Goal: Transaction & Acquisition: Purchase product/service

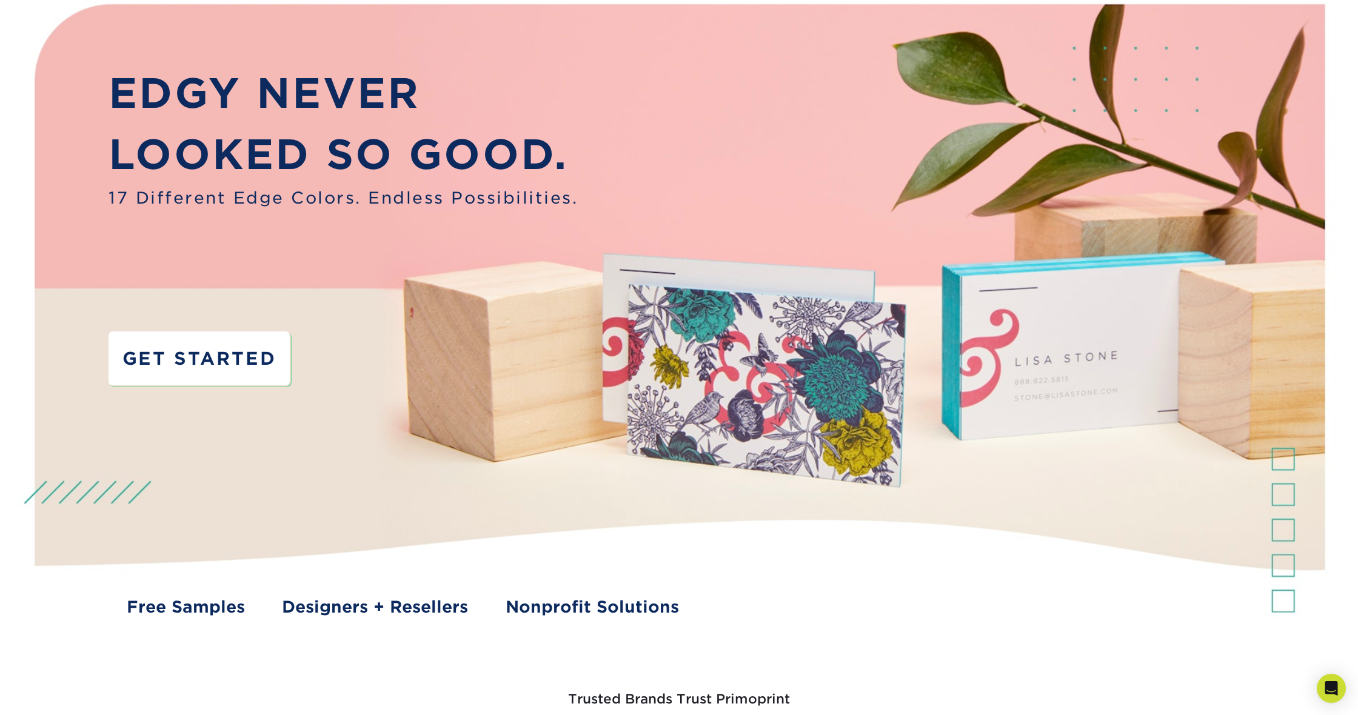
scroll to position [91, 1]
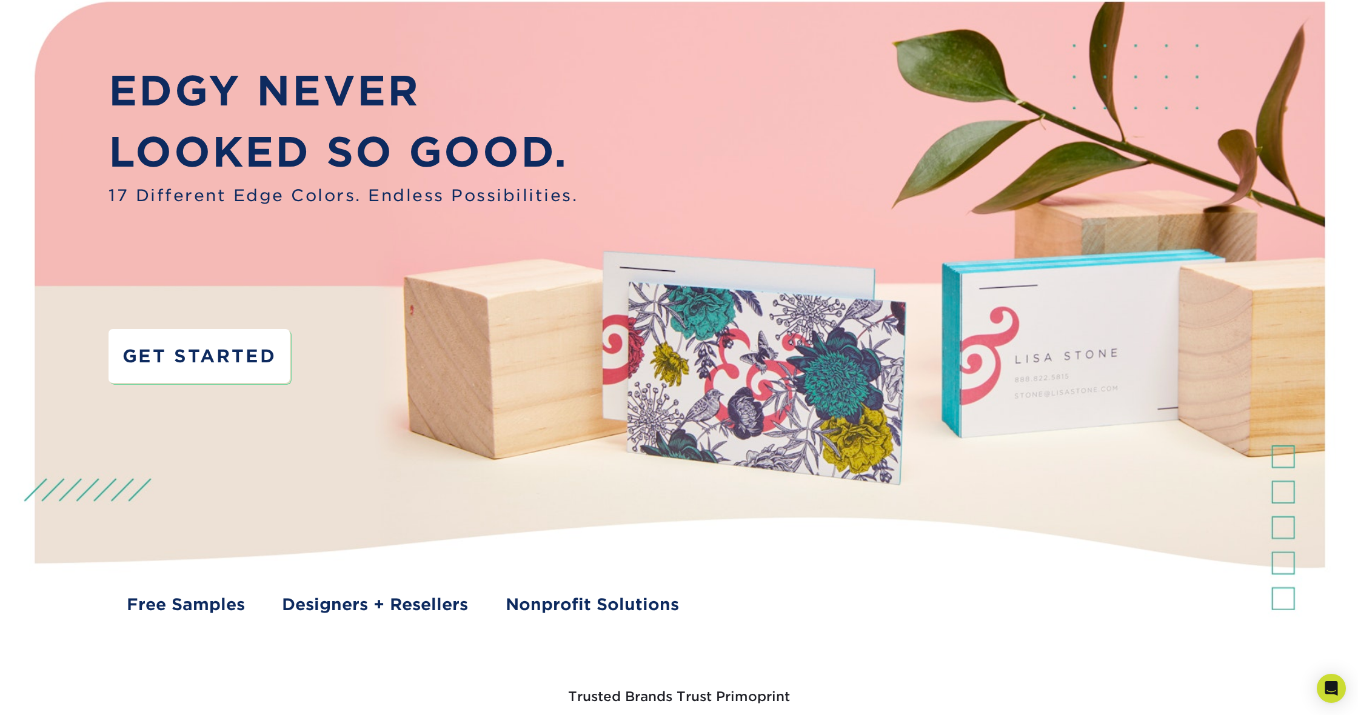
click at [264, 351] on link "GET STARTED" at bounding box center [198, 355] width 181 height 53
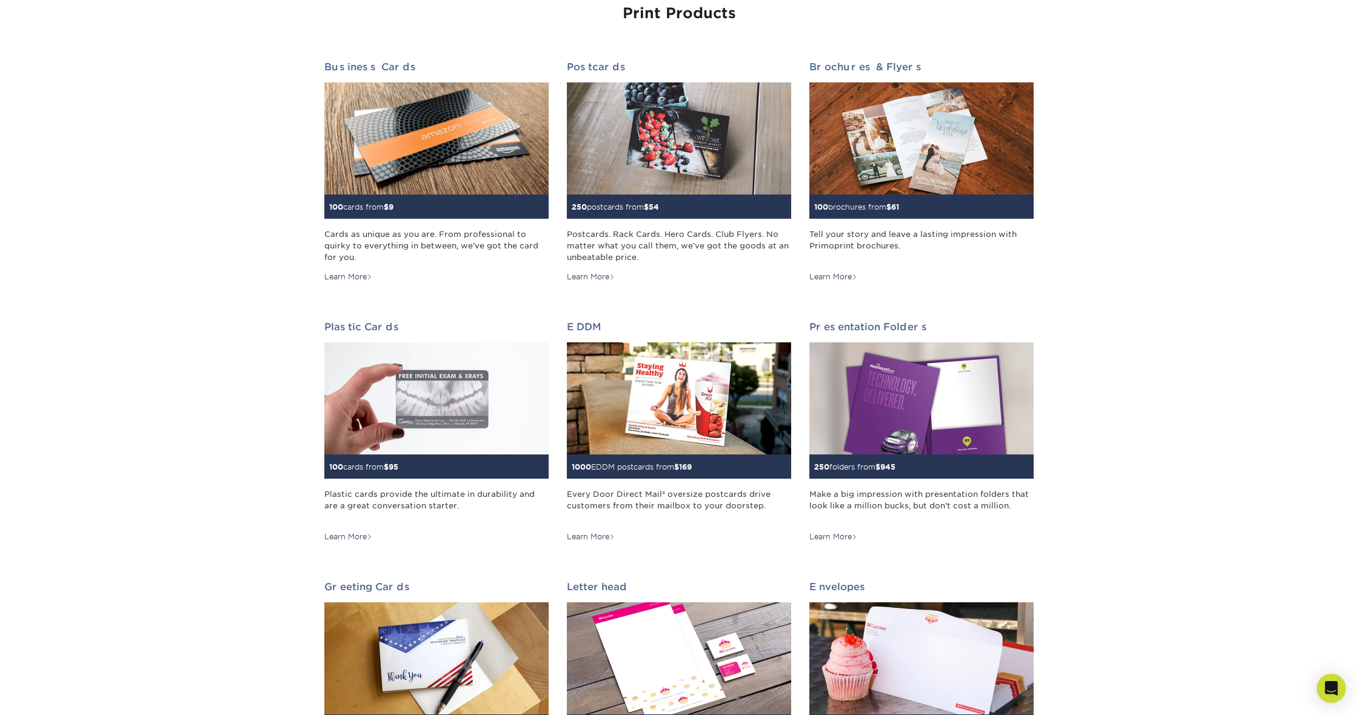
scroll to position [153, 0]
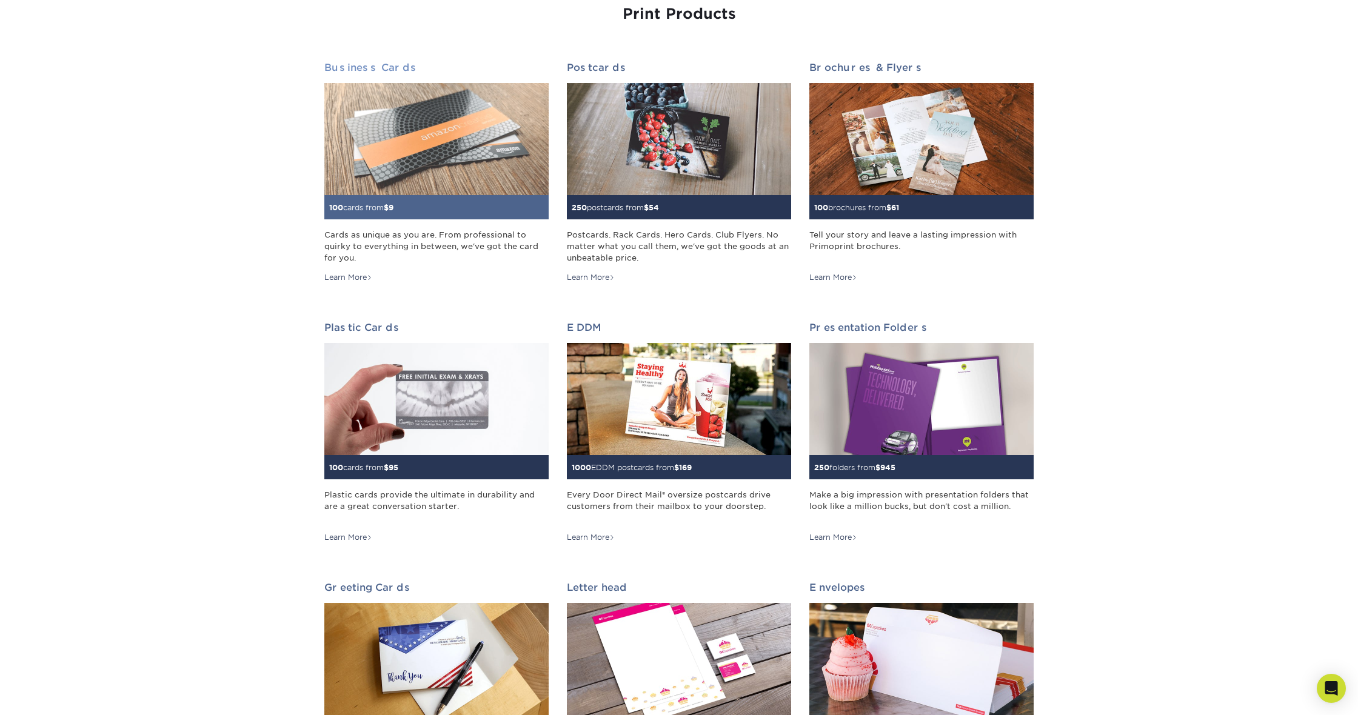
click at [436, 130] on img at bounding box center [436, 139] width 224 height 112
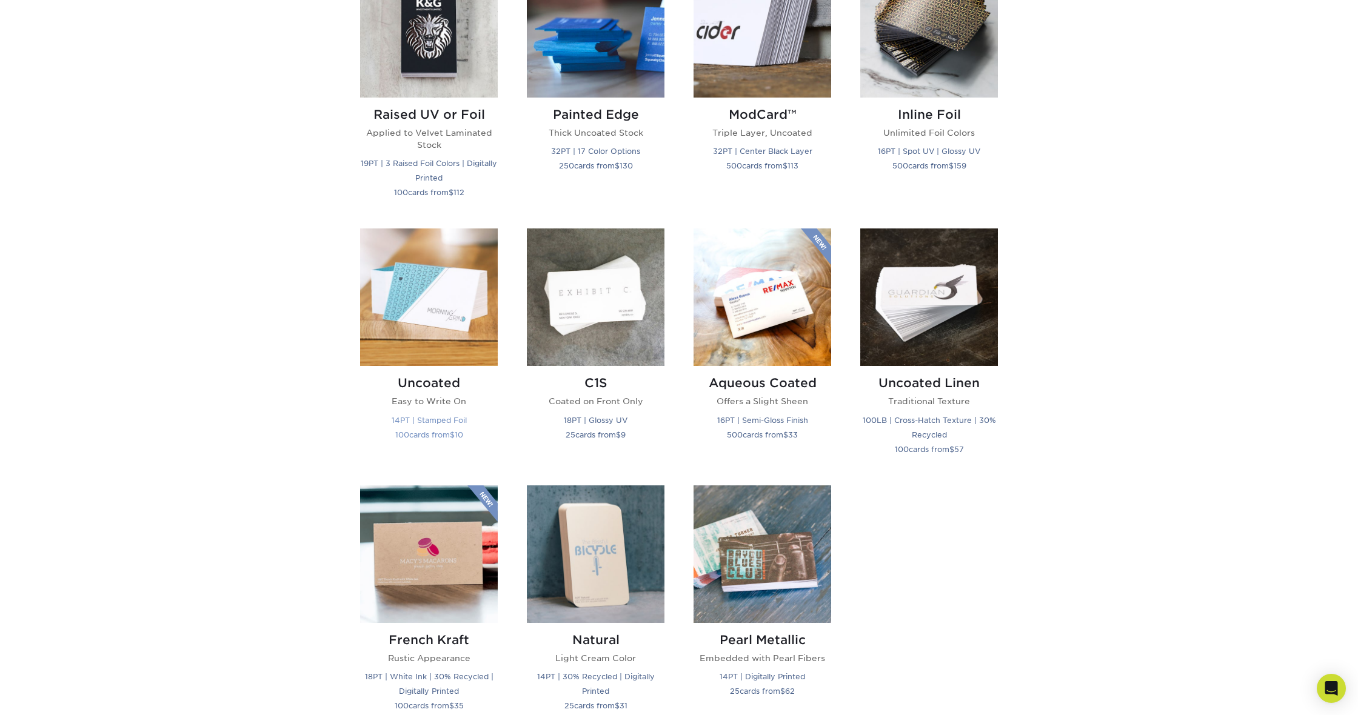
scroll to position [908, 0]
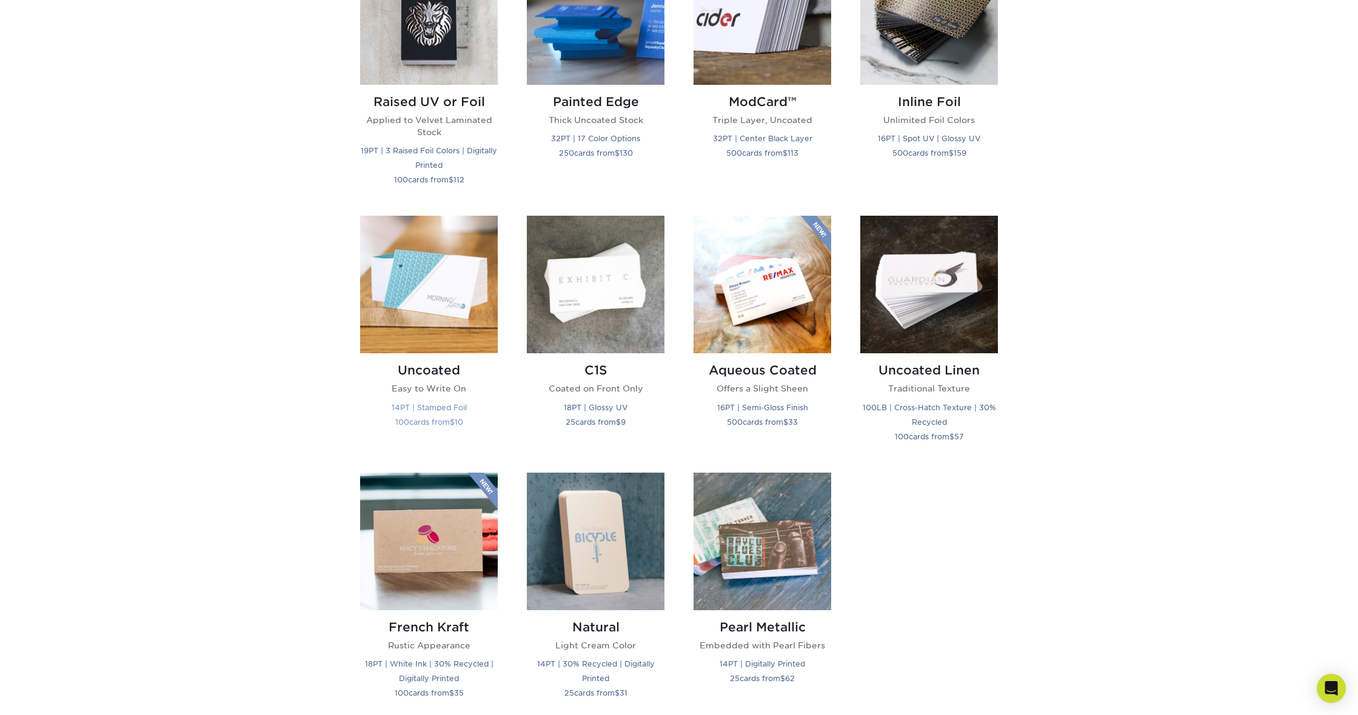
click at [445, 324] on img at bounding box center [429, 285] width 138 height 138
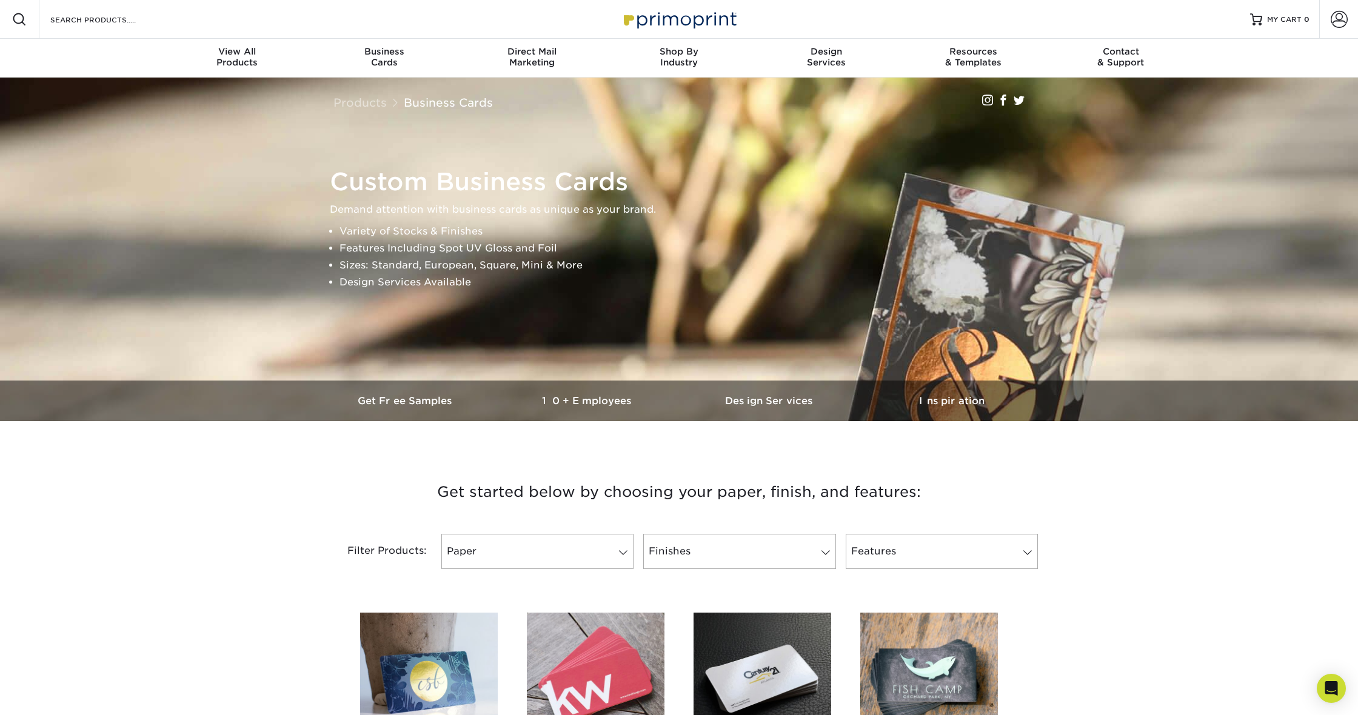
scroll to position [0, 0]
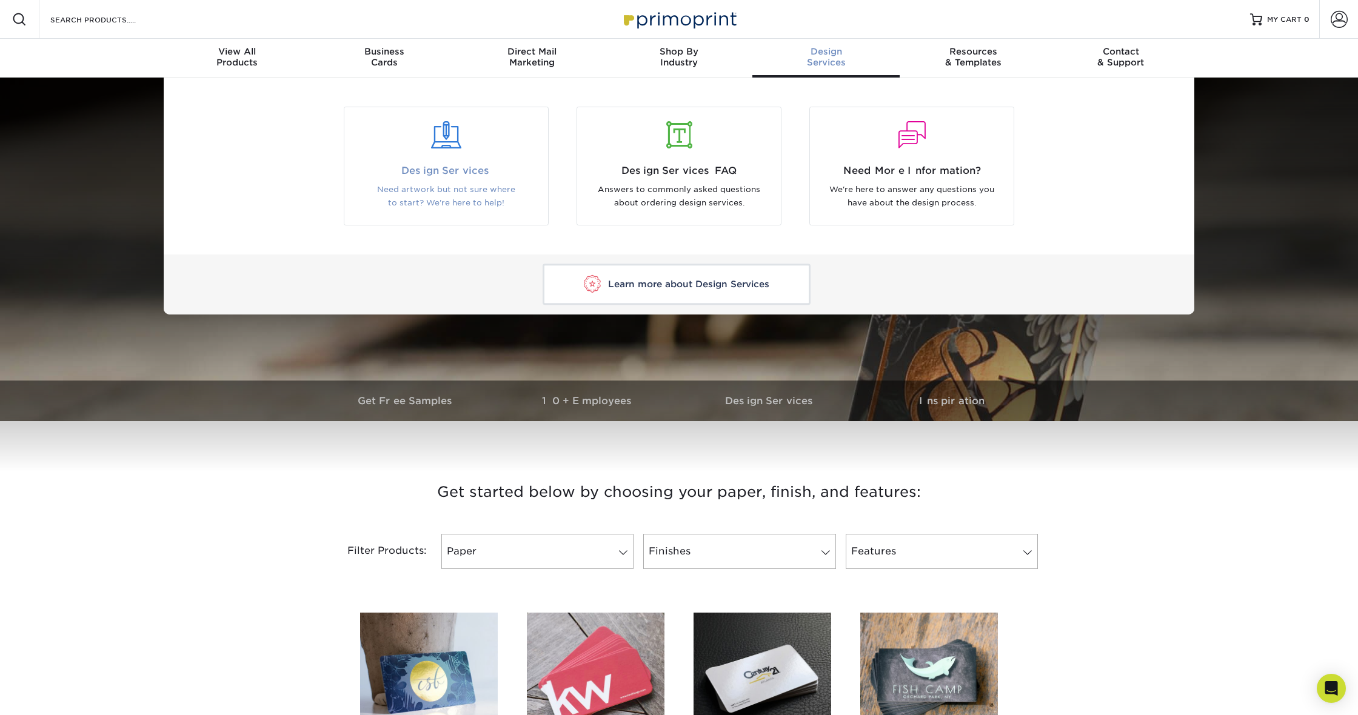
click at [498, 142] on div at bounding box center [445, 135] width 185 height 27
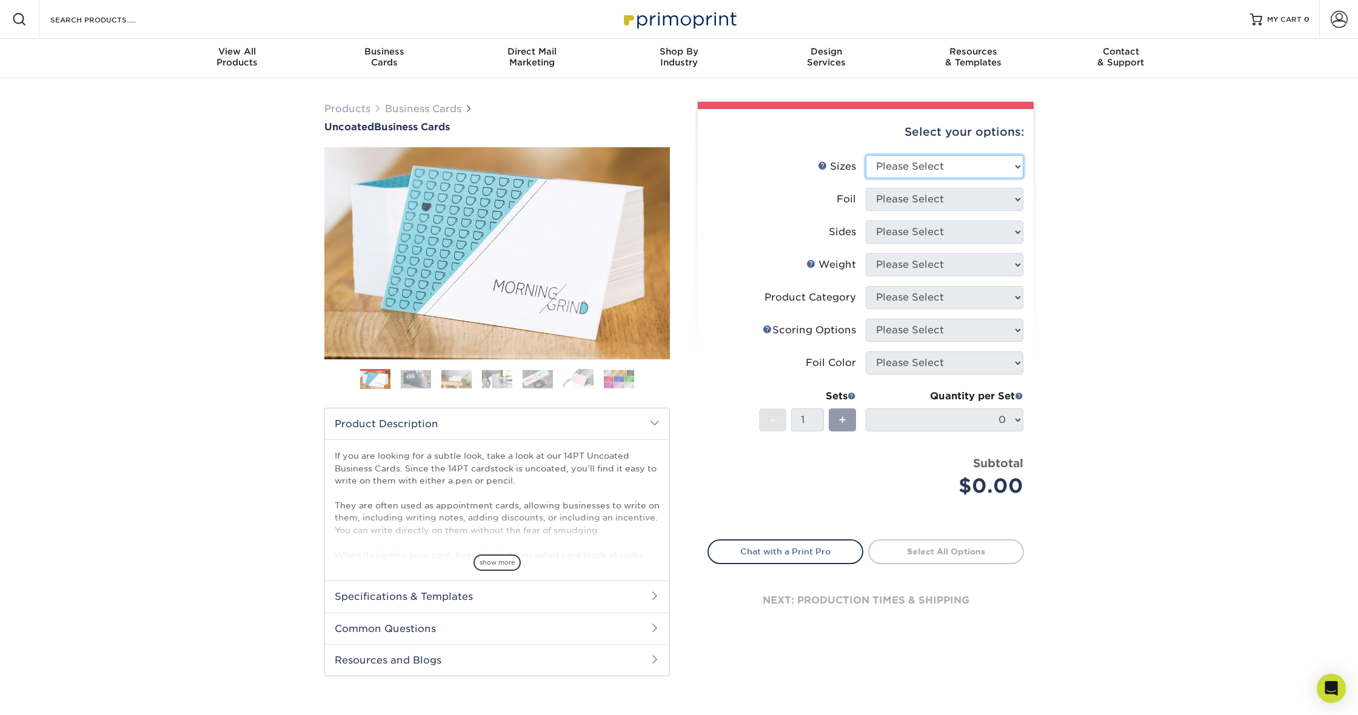
select select "2.00x3.50"
select select "0"
select select "13abbda7-1d64-4f25-8bb2-c179b224825d"
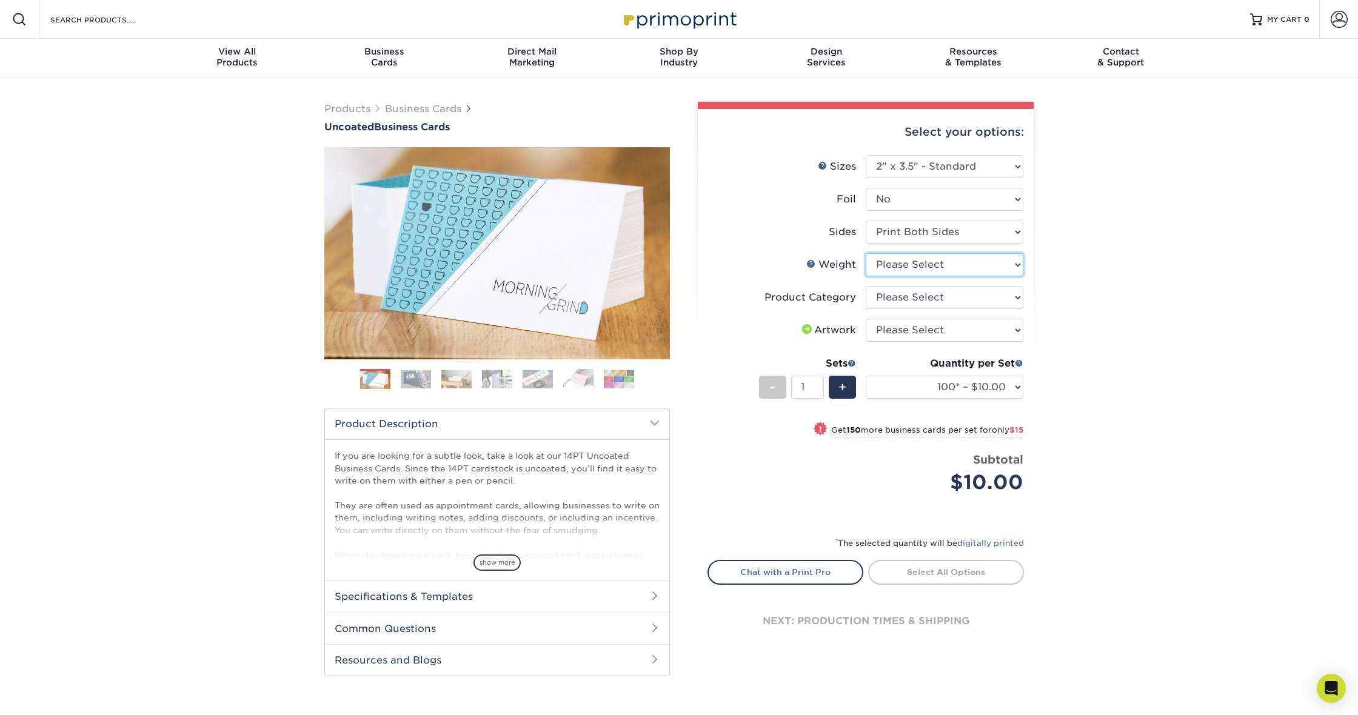
select select "14PT Uncoated"
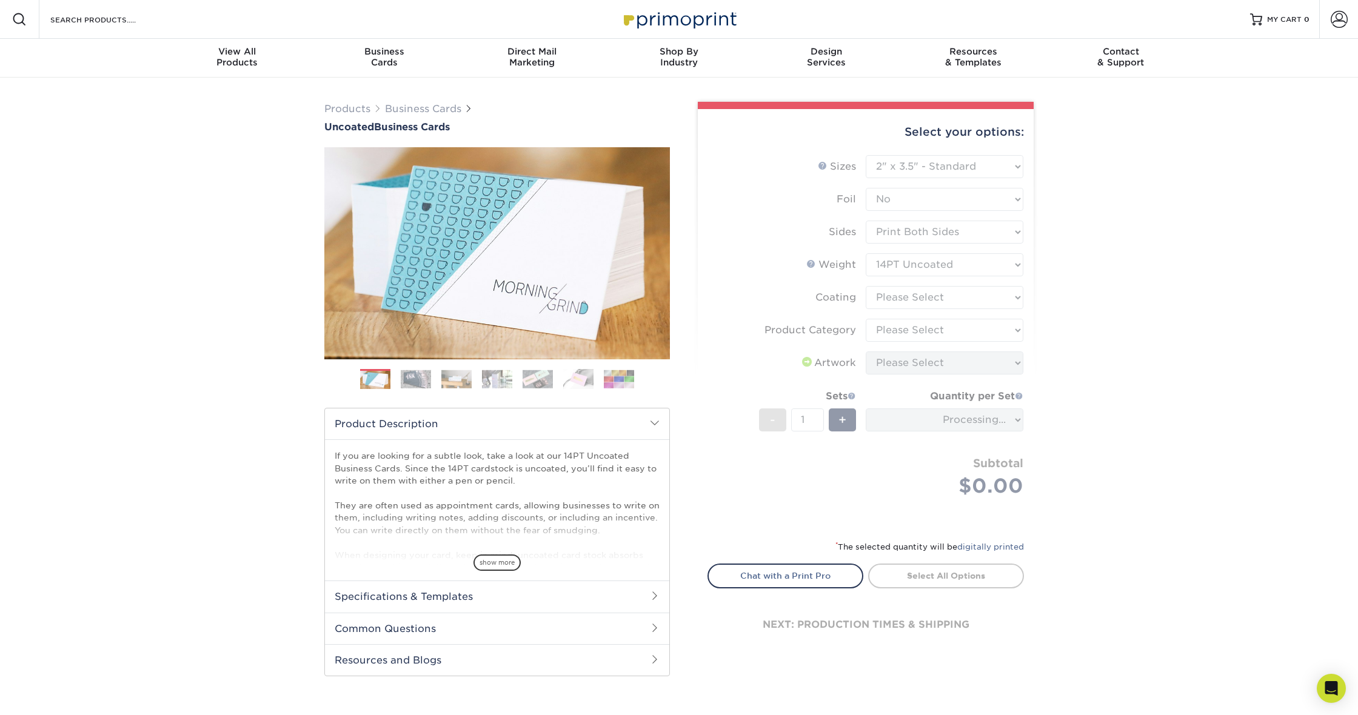
click at [911, 299] on form "Sizes Help Sizes Please Select 1.5" x 3.5" - Mini 1.75" x 3.5" - Mini 2" x 3.5"…" at bounding box center [865, 340] width 316 height 370
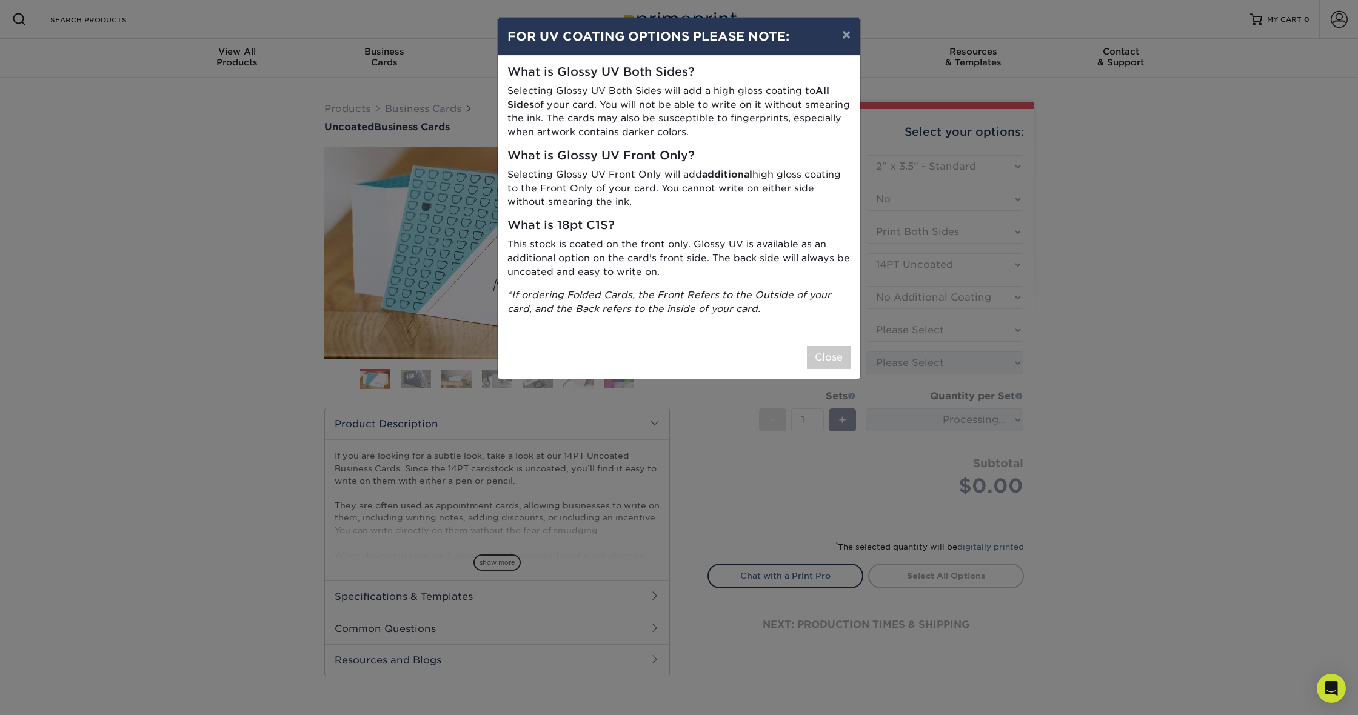
drag, startPoint x: 830, startPoint y: 344, endPoint x: 849, endPoint y: 250, distance: 95.8
click at [852, 252] on div "× FOR UV COATING OPTIONS PLEASE NOTE: What is Glossy UV Both Sides? Selecting G…" at bounding box center [679, 198] width 364 height 362
click at [830, 346] on button "Close" at bounding box center [829, 357] width 44 height 23
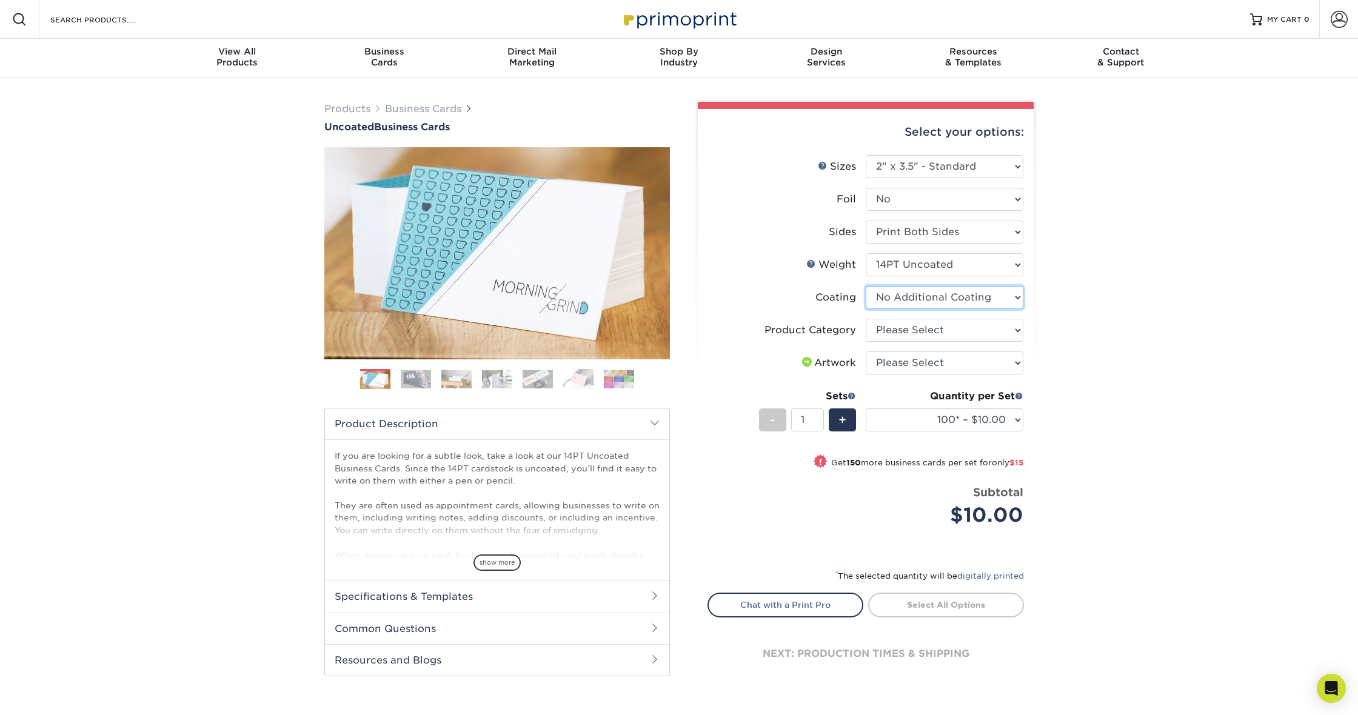
select select "-1"
select select
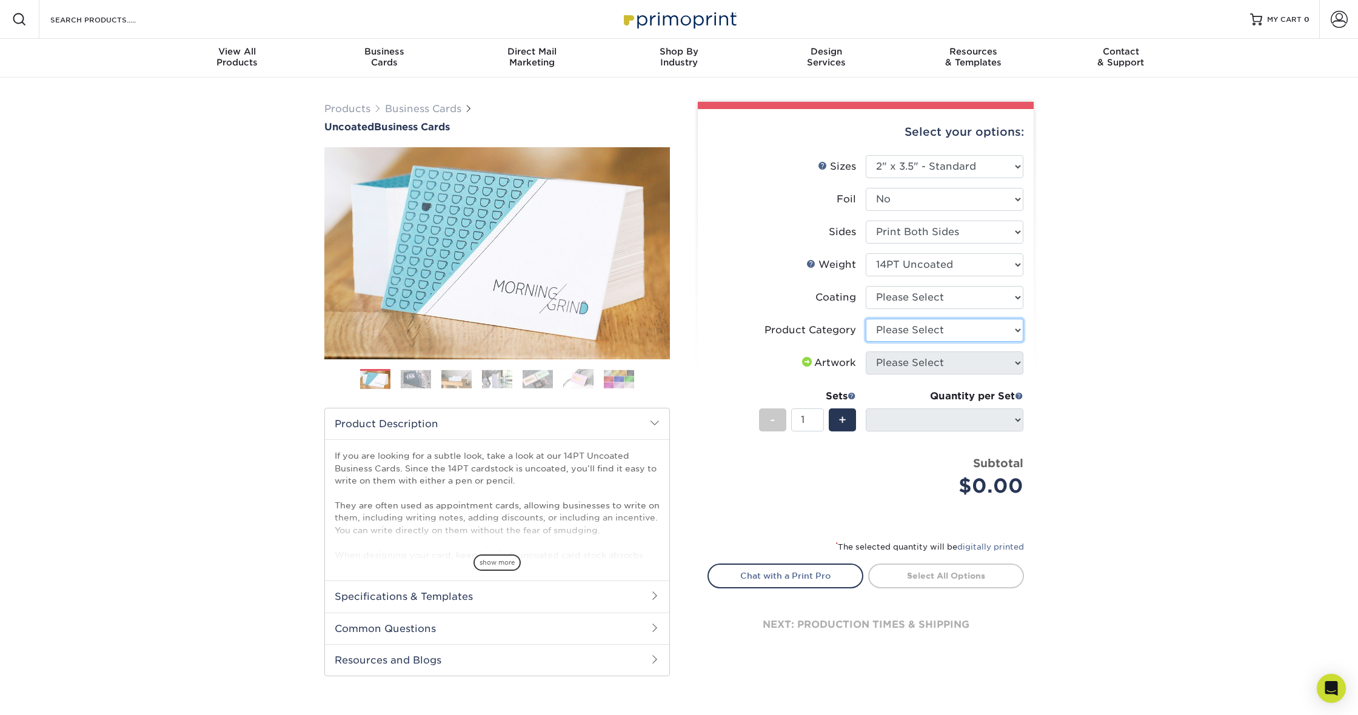
select select "3b5148f1-0588-4f88-a218-97bcfdce65c1"
